Goal: Task Accomplishment & Management: Manage account settings

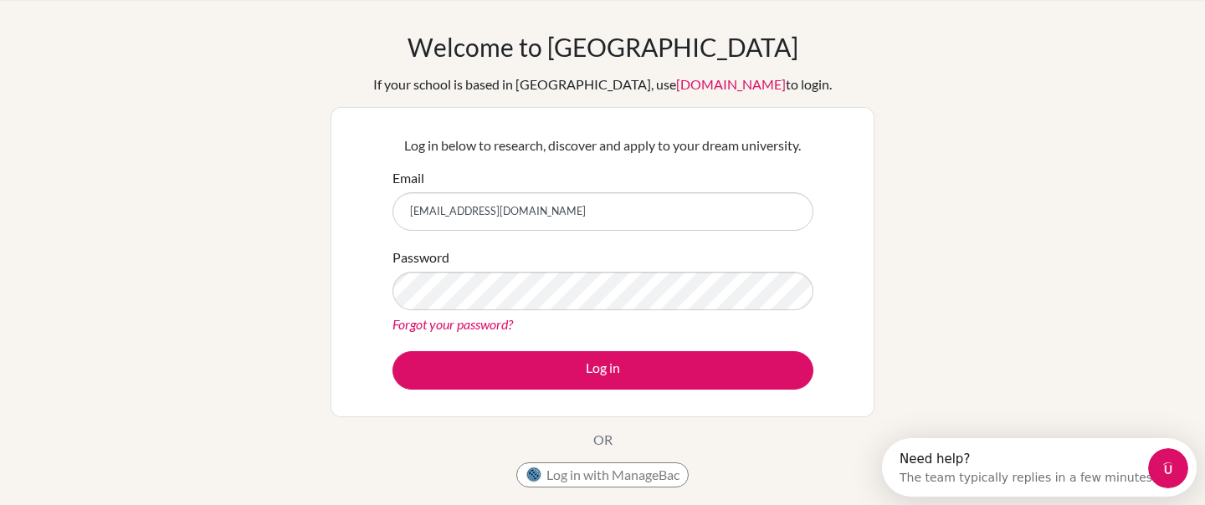
click at [392, 351] on button "Log in" at bounding box center [602, 370] width 421 height 38
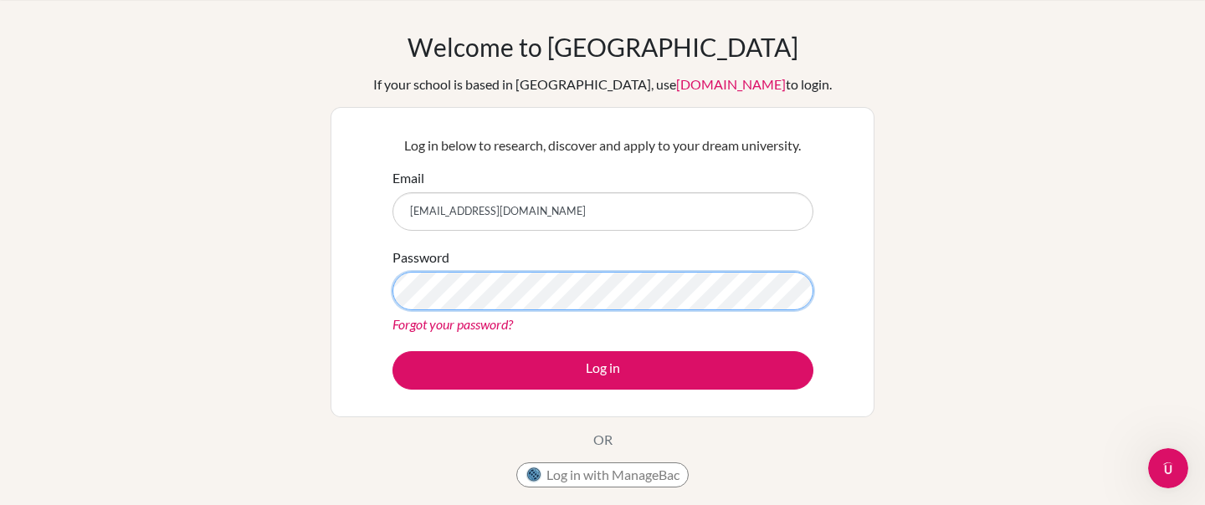
click at [392, 351] on button "Log in" at bounding box center [602, 370] width 421 height 38
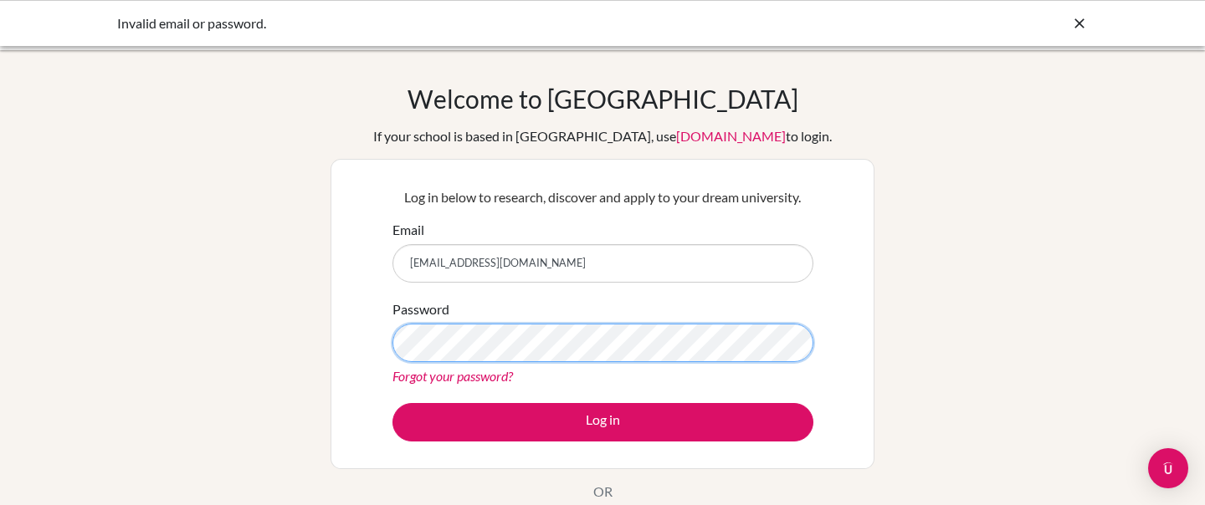
click at [392, 403] on button "Log in" at bounding box center [602, 422] width 421 height 38
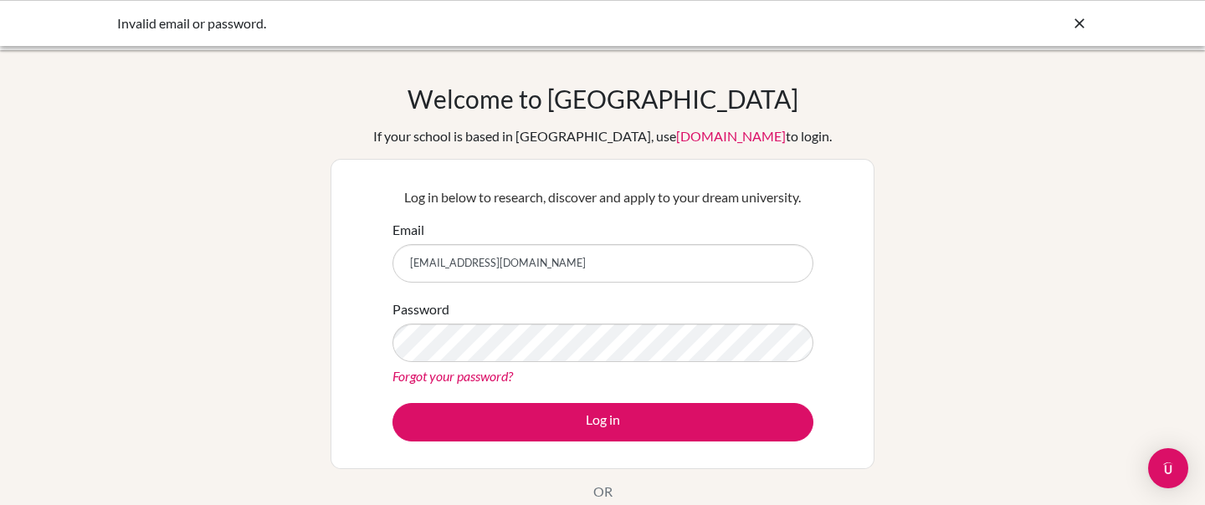
click at [617, 266] on input "[EMAIL_ADDRESS][DOMAIN_NAME]" at bounding box center [602, 263] width 421 height 38
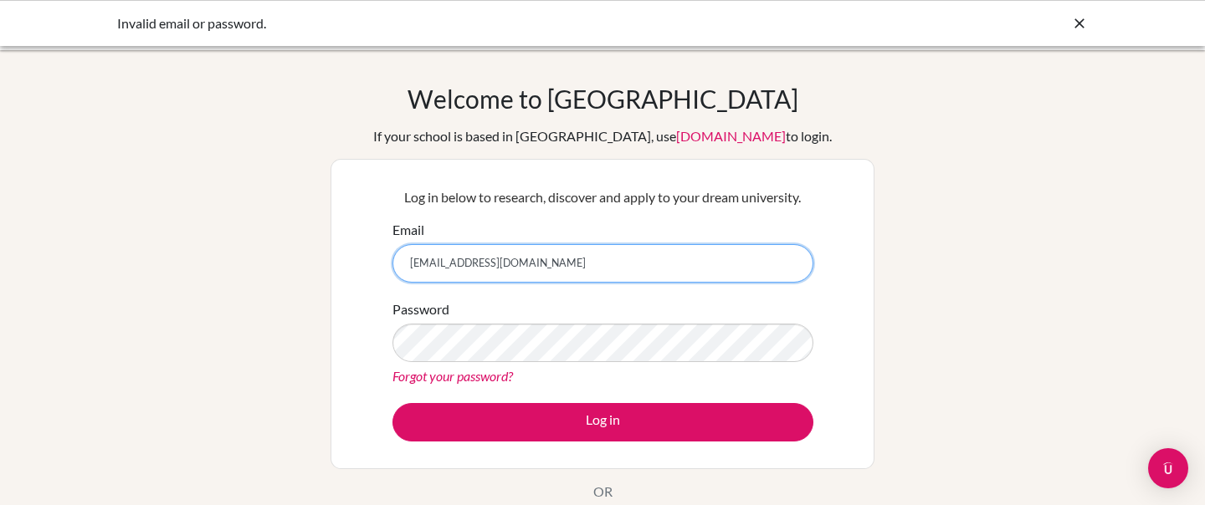
click at [555, 257] on input "[EMAIL_ADDRESS][DOMAIN_NAME]" at bounding box center [602, 263] width 421 height 38
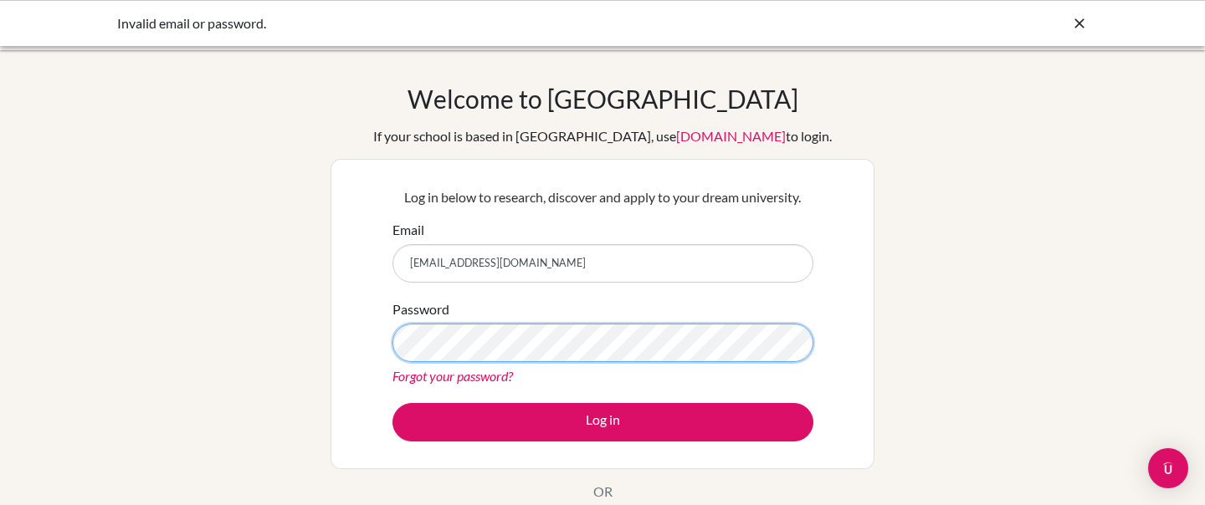
click at [392, 403] on button "Log in" at bounding box center [602, 422] width 421 height 38
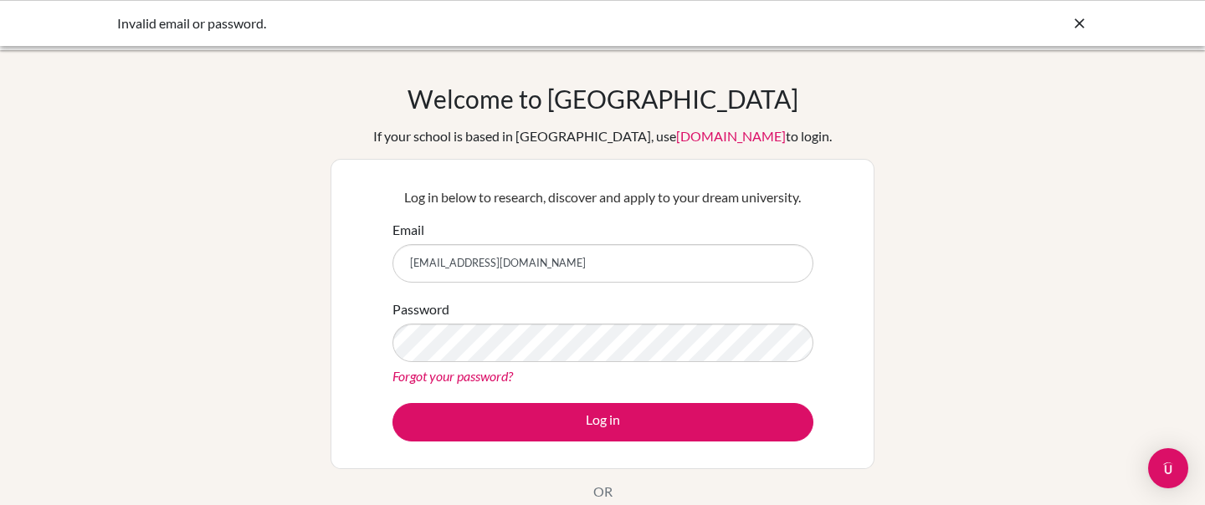
click at [1074, 19] on icon at bounding box center [1079, 23] width 17 height 17
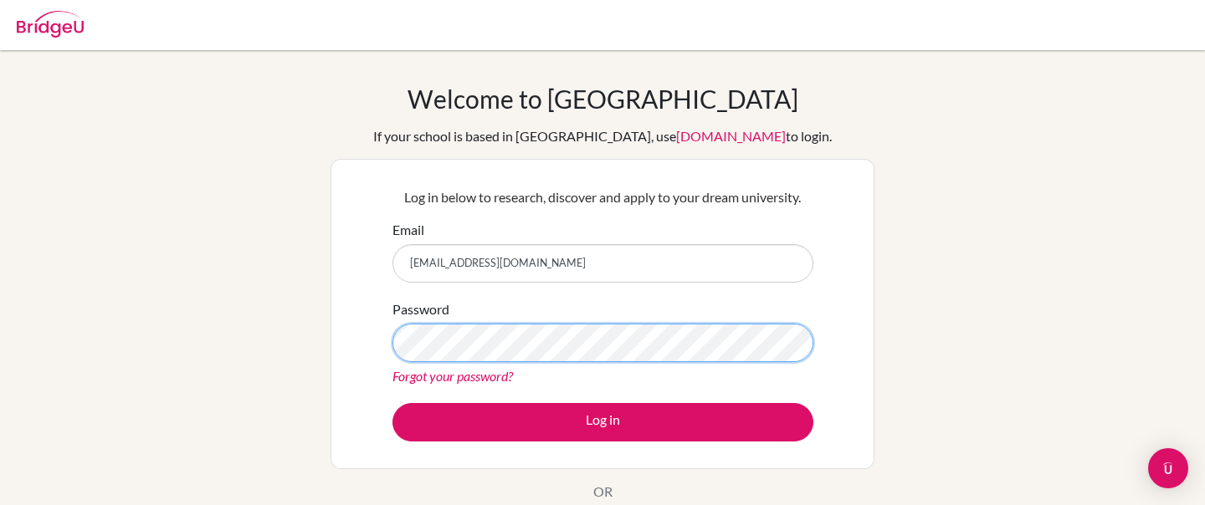
click at [392, 403] on button "Log in" at bounding box center [602, 422] width 421 height 38
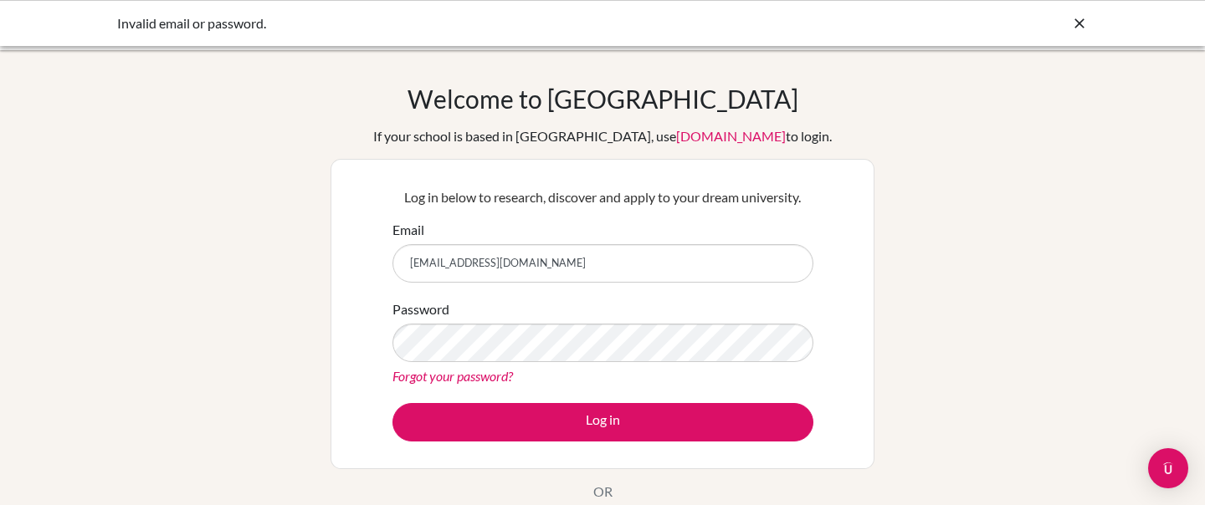
click at [473, 378] on link "Forgot your password?" at bounding box center [452, 376] width 120 height 16
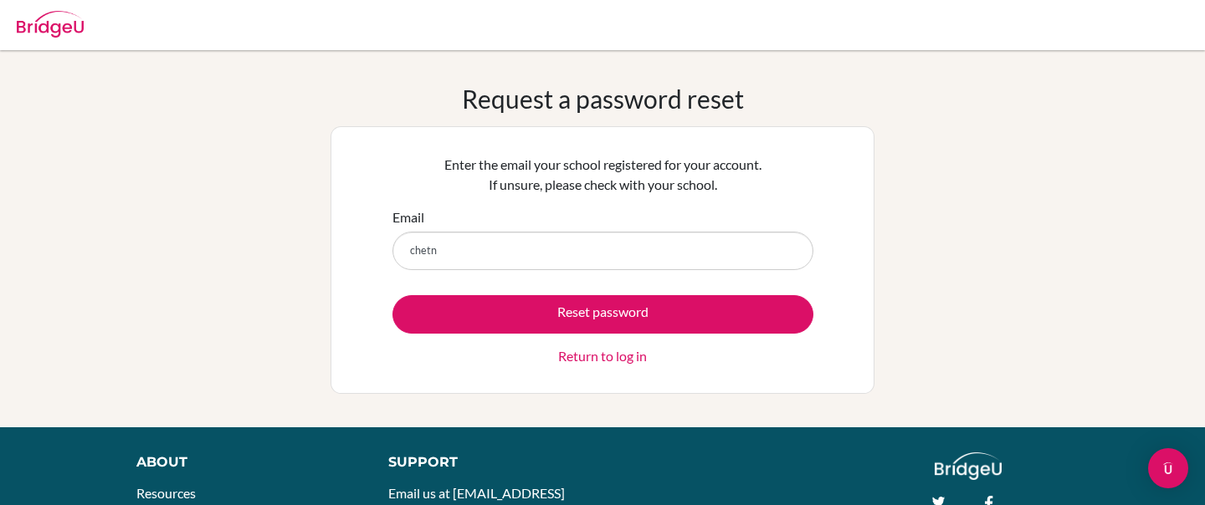
type input "[EMAIL_ADDRESS][DOMAIN_NAME]"
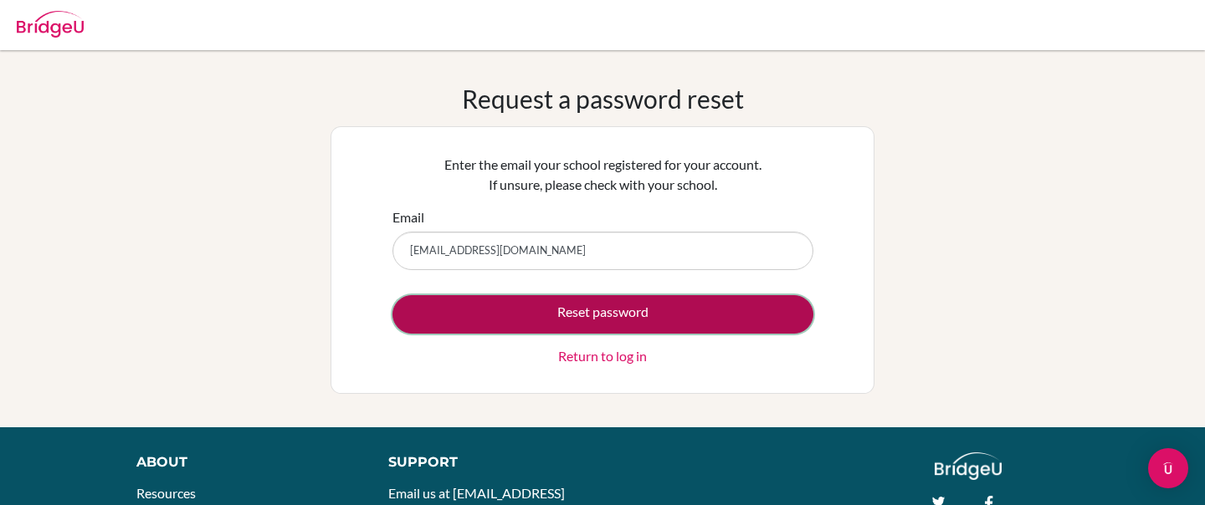
click at [575, 310] on button "Reset password" at bounding box center [602, 314] width 421 height 38
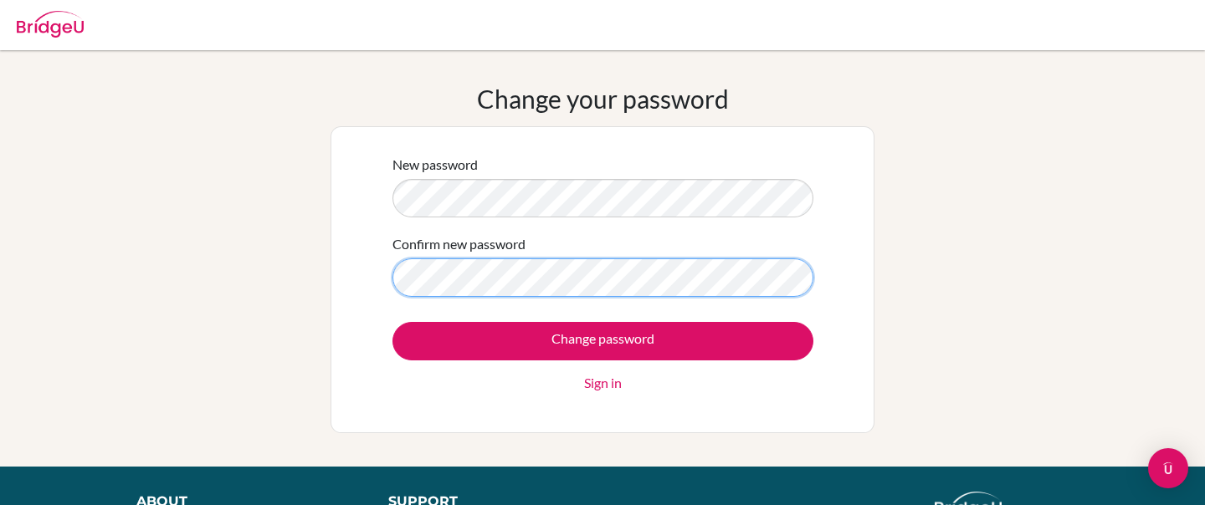
click at [392, 322] on input "Change password" at bounding box center [602, 341] width 421 height 38
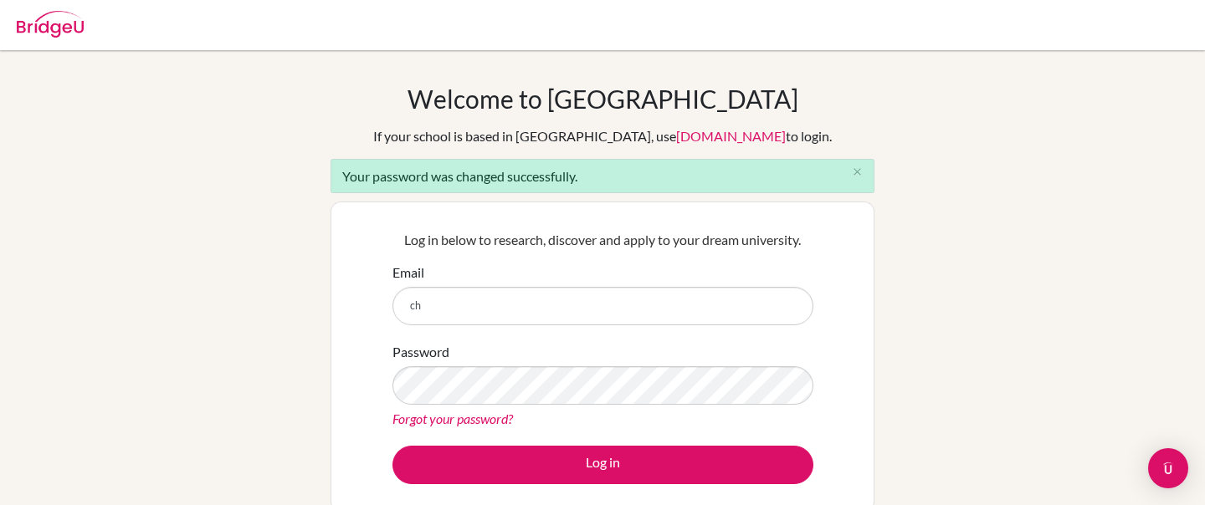
type input "[EMAIL_ADDRESS][DOMAIN_NAME]"
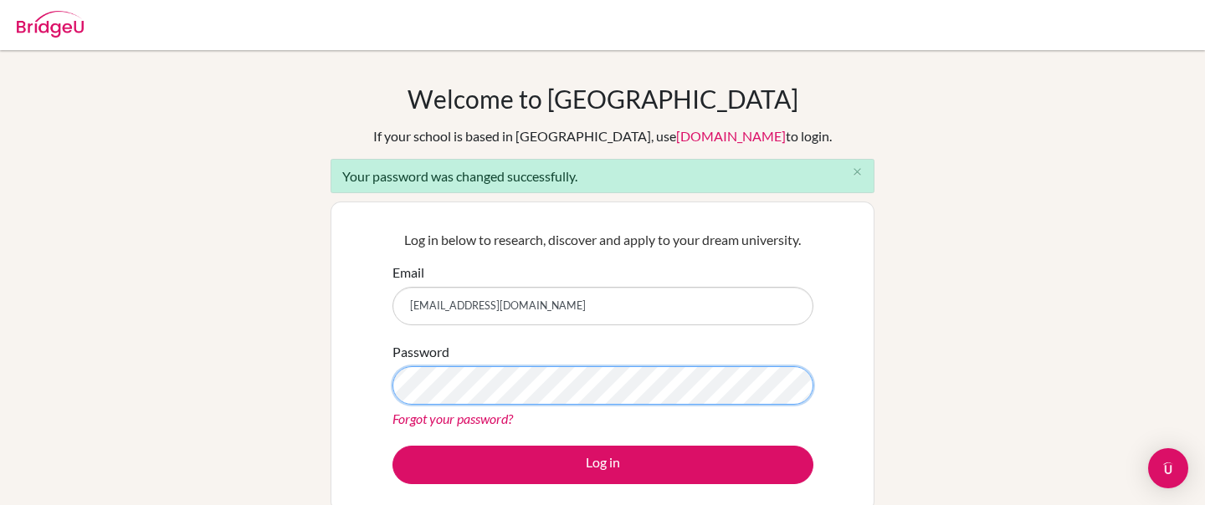
click at [392, 446] on button "Log in" at bounding box center [602, 465] width 421 height 38
